Goal: Task Accomplishment & Management: Manage account settings

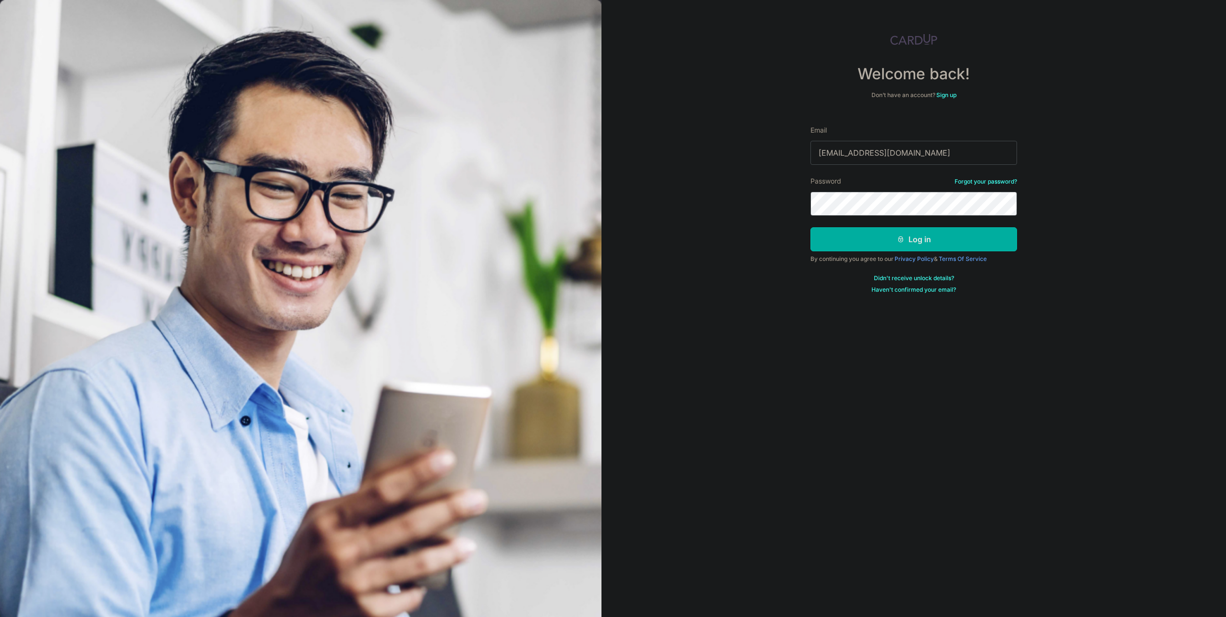
click at [921, 243] on button "Log in" at bounding box center [914, 239] width 207 height 24
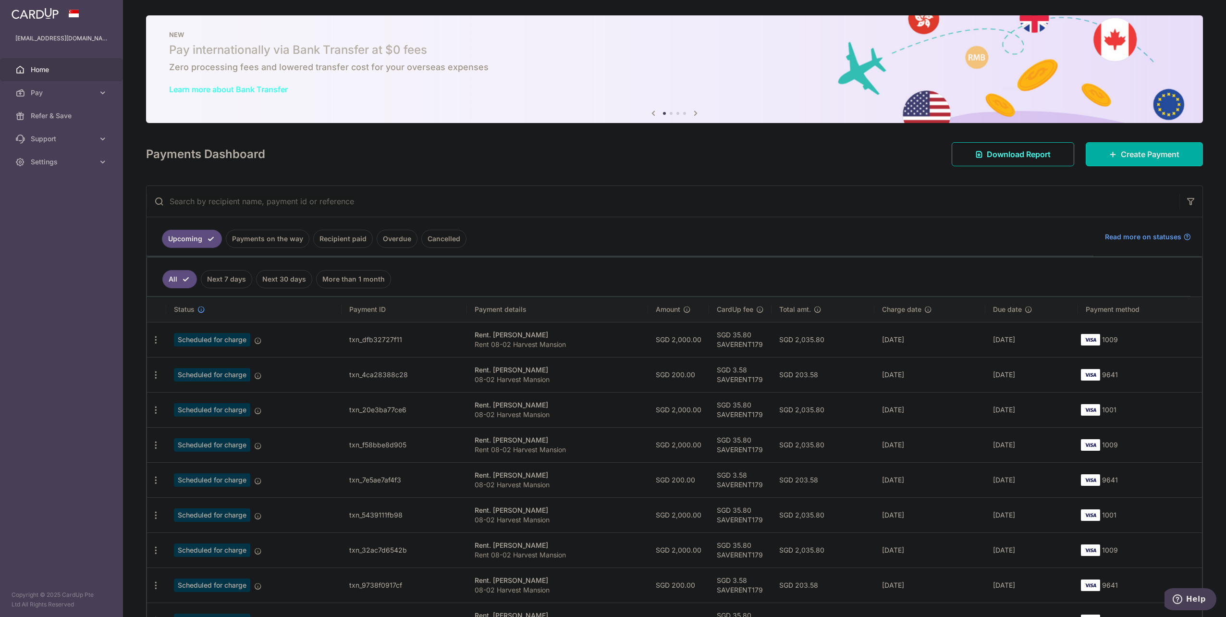
click at [553, 377] on p "08-02 Harvest Mansion" at bounding box center [558, 380] width 166 height 10
click at [220, 371] on span "Scheduled for charge" at bounding box center [212, 374] width 76 height 13
click at [256, 372] on icon at bounding box center [258, 376] width 8 height 8
click at [204, 369] on span "Scheduled for charge" at bounding box center [212, 374] width 76 height 13
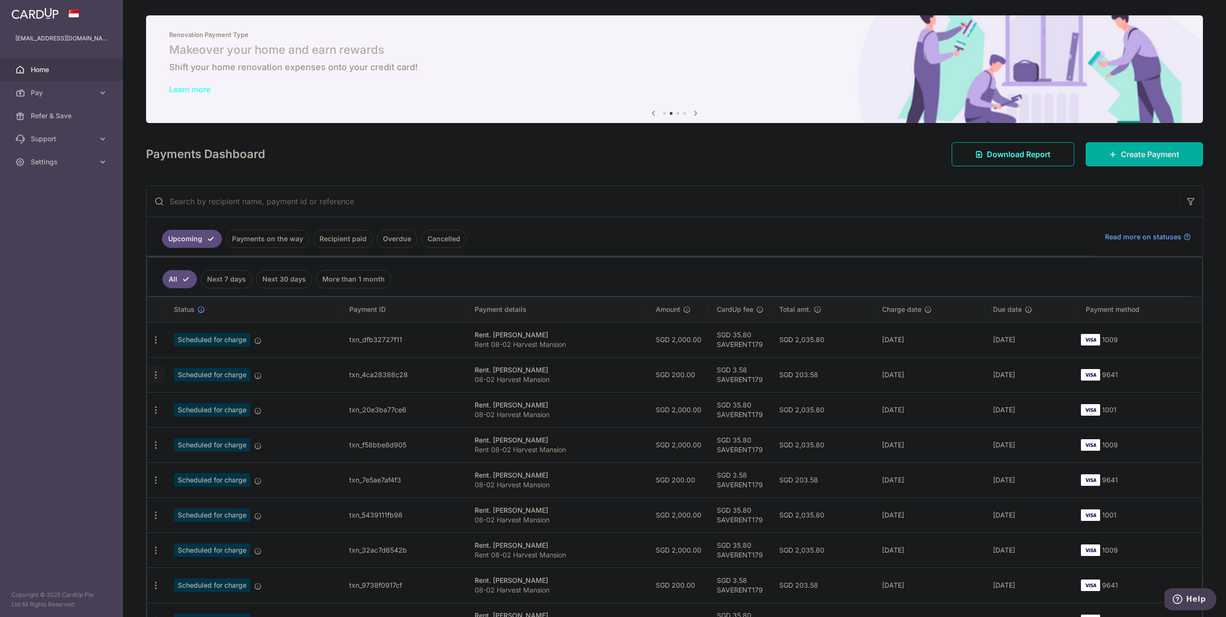
click at [153, 376] on icon "button" at bounding box center [156, 375] width 10 height 10
click at [219, 399] on span "Update payment" at bounding box center [206, 402] width 65 height 12
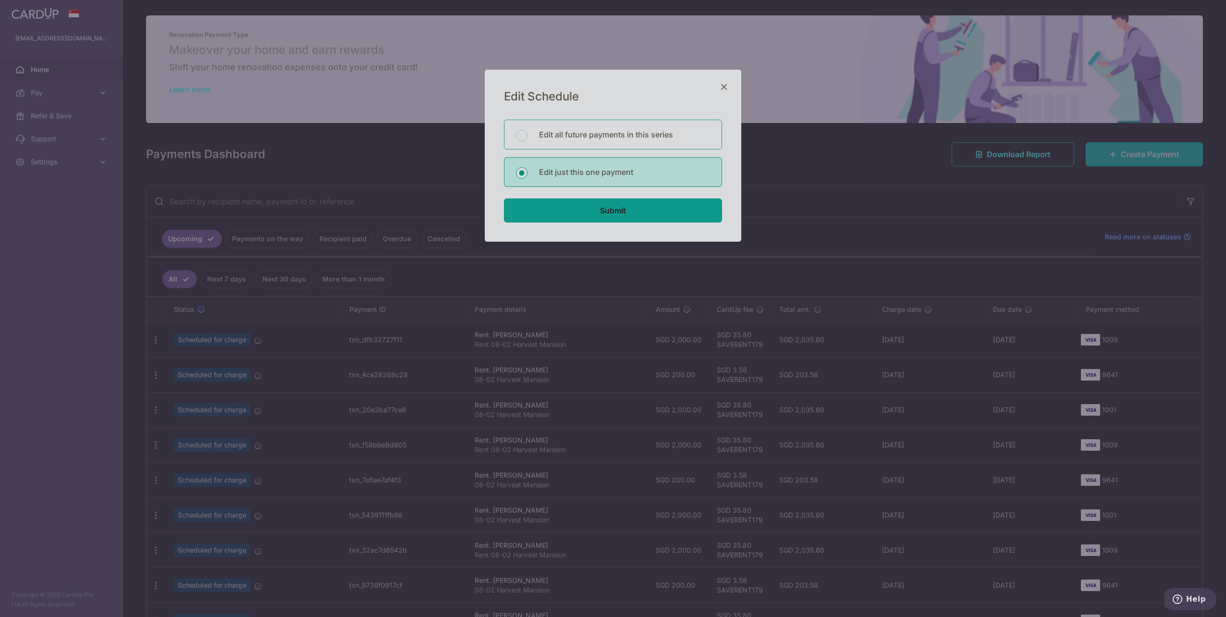
click at [643, 131] on p "Edit all future payments in this series" at bounding box center [624, 135] width 171 height 12
click at [528, 131] on input "Edit all future payments in this series" at bounding box center [522, 136] width 12 height 12
radio input "true"
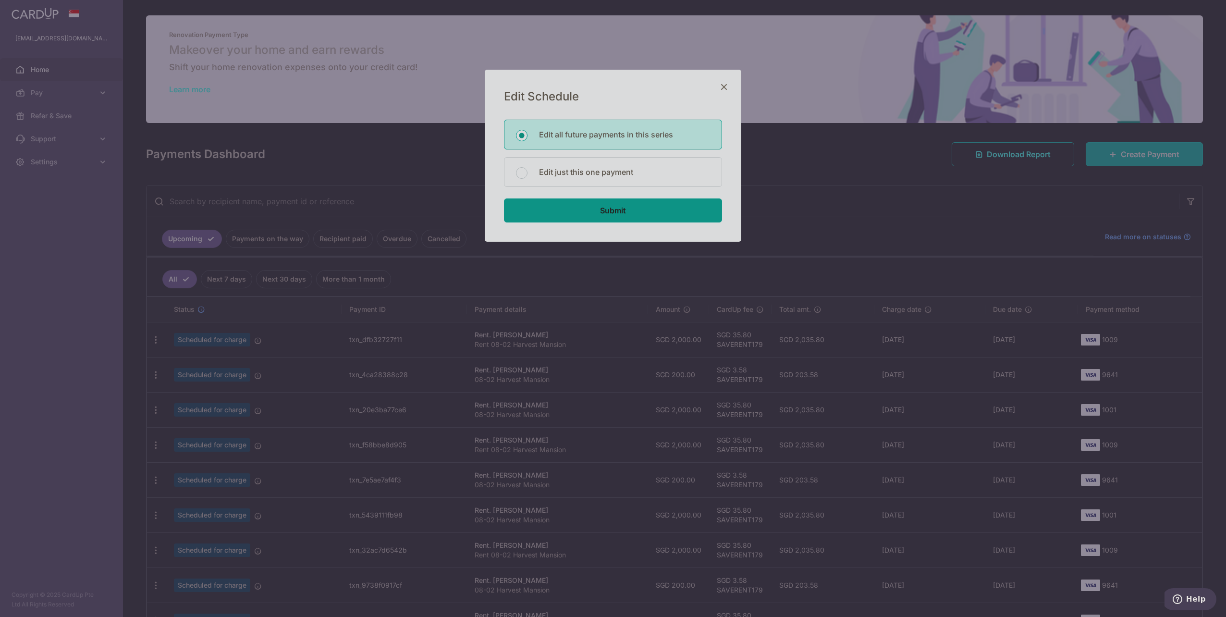
click at [657, 204] on input "Submit" at bounding box center [613, 210] width 218 height 24
radio input "true"
type input "200.00"
type input "08-02 Harvest Mansion"
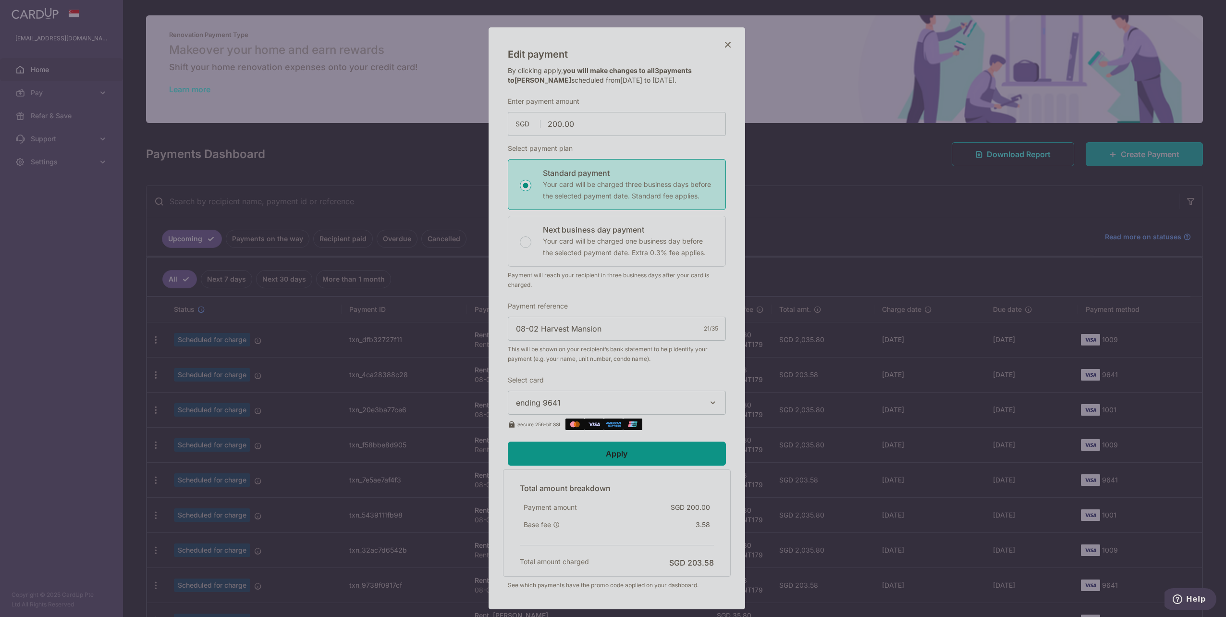
scroll to position [96, 0]
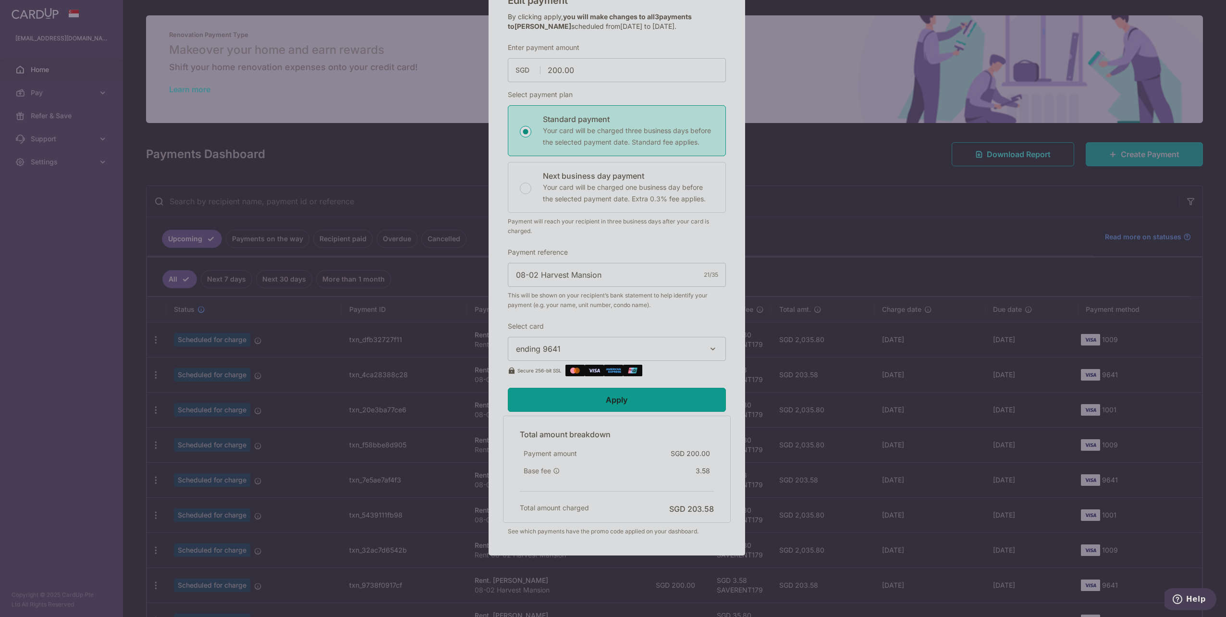
click at [665, 340] on button "ending 9641" at bounding box center [617, 349] width 218 height 24
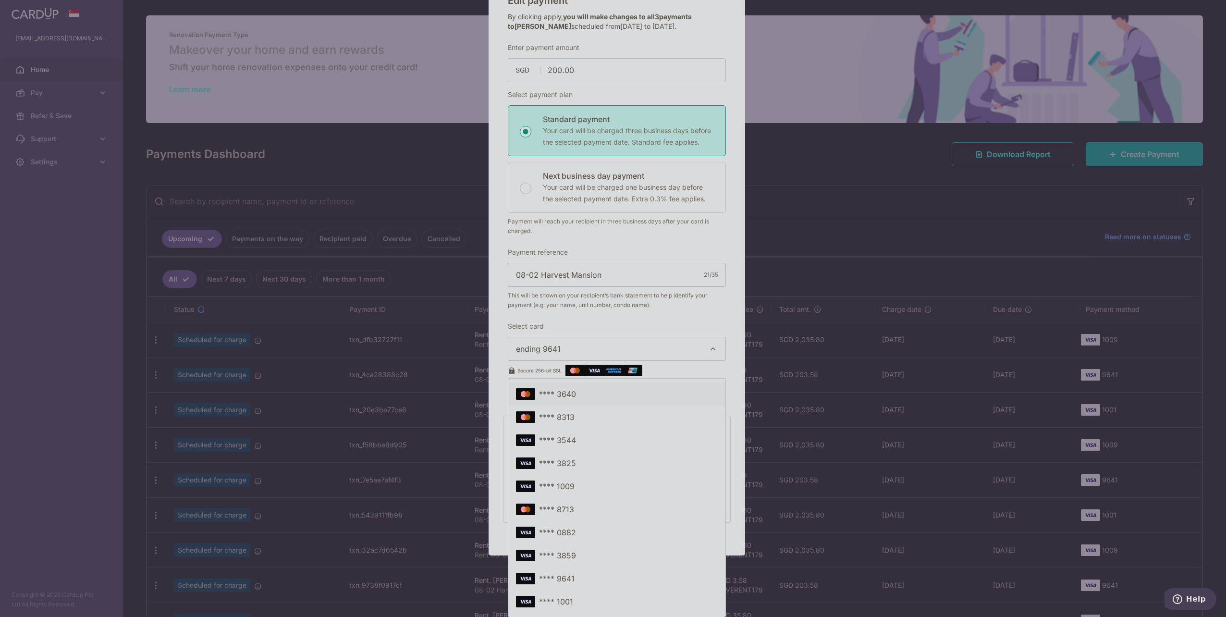
click at [651, 393] on span "**** 3640" at bounding box center [617, 394] width 202 height 12
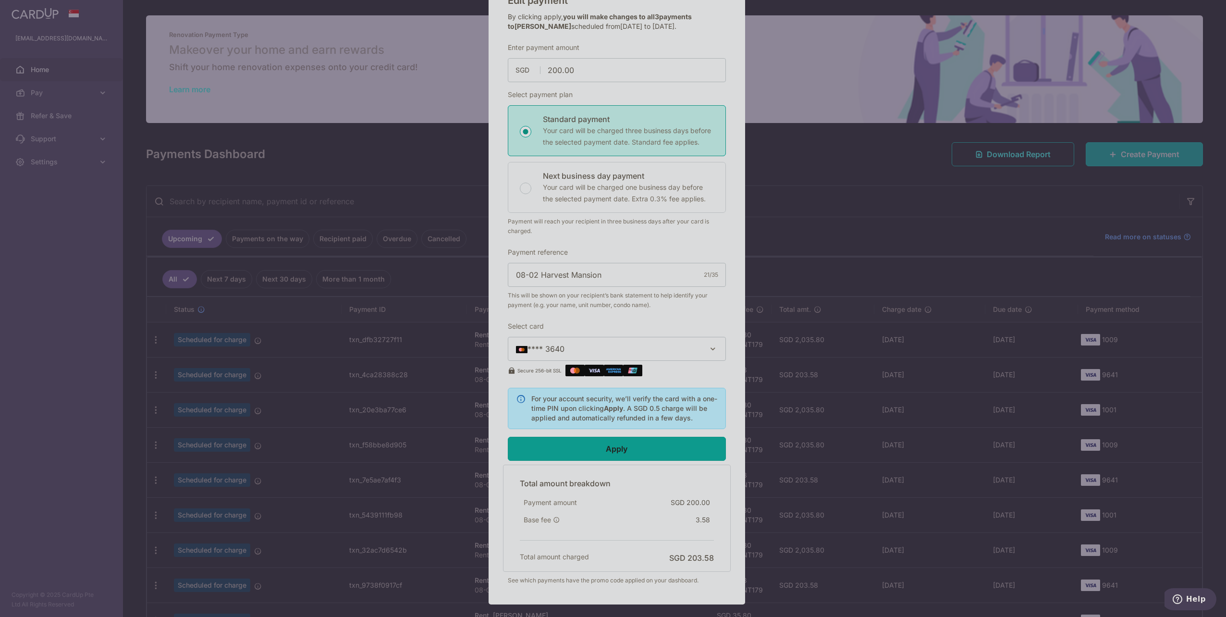
click at [677, 350] on span "**** 3640" at bounding box center [608, 349] width 185 height 12
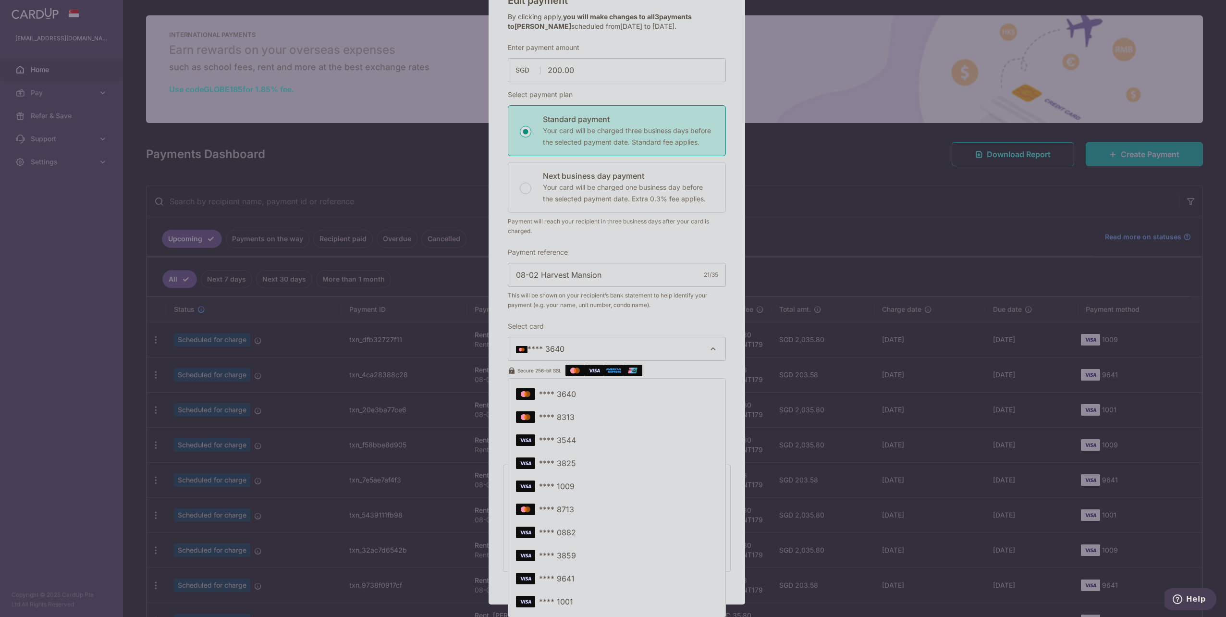
click at [685, 337] on button "**** 3640" at bounding box center [617, 349] width 218 height 24
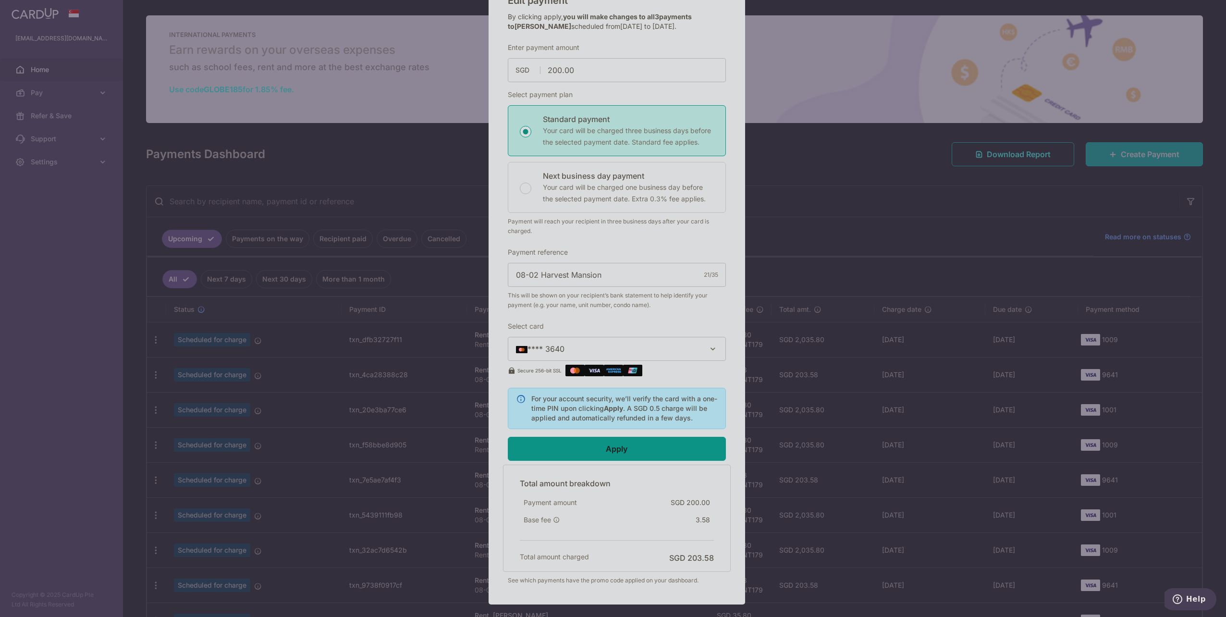
click at [649, 448] on input "Apply" at bounding box center [617, 449] width 218 height 24
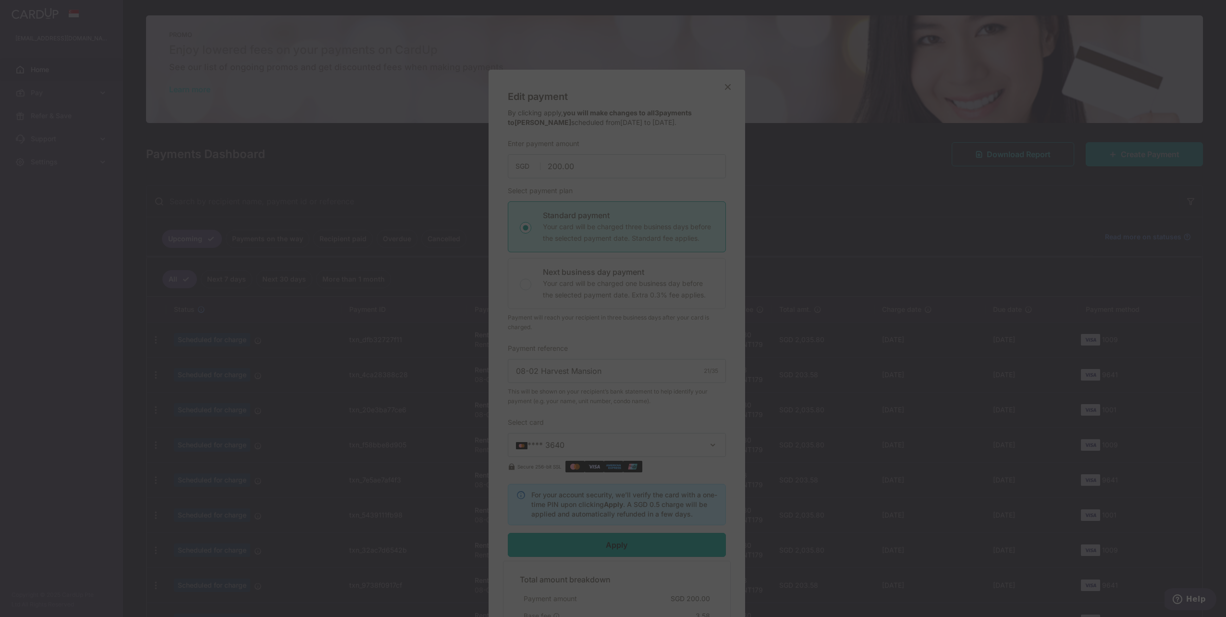
scroll to position [151, 0]
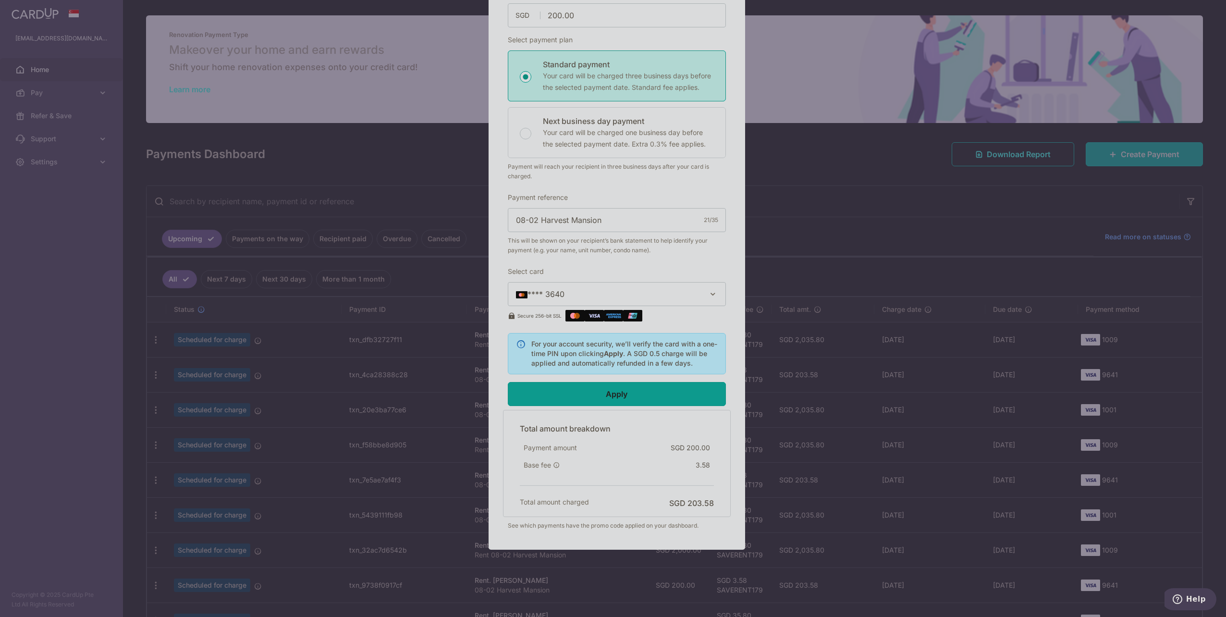
type input "Successfully Applied"
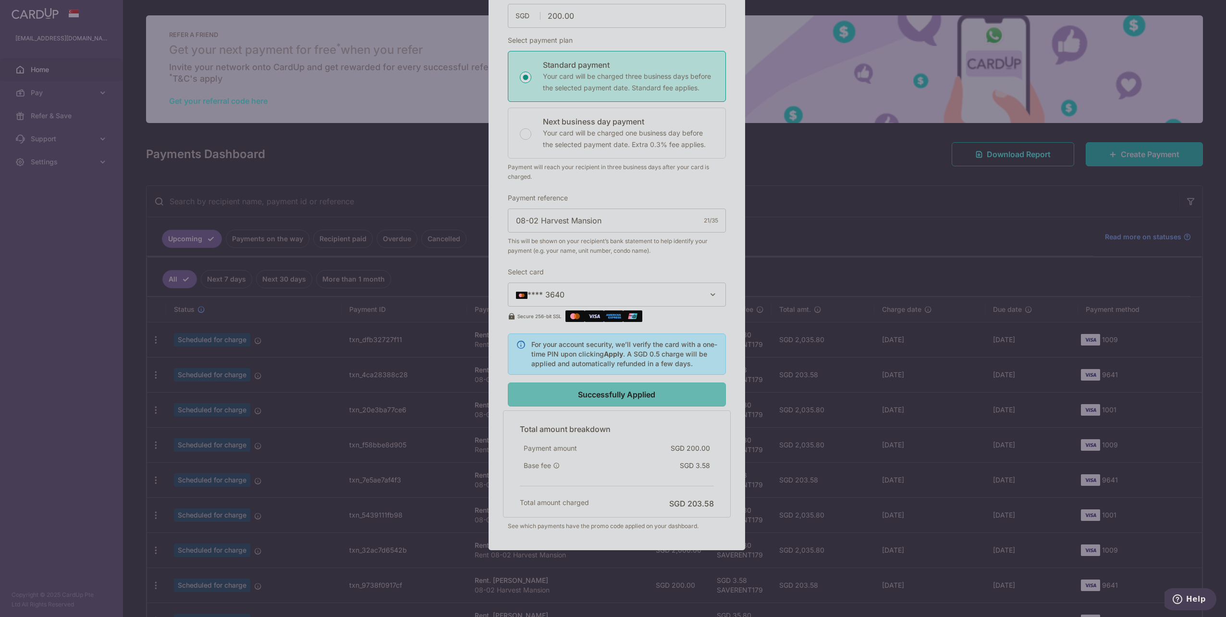
click at [667, 402] on div "Successfully Applied" at bounding box center [617, 395] width 230 height 24
click at [771, 82] on div "Edit payment By clicking apply, you will make changes to all 3 payments to HSIN…" at bounding box center [613, 308] width 1226 height 617
